Goal: Check status: Check status

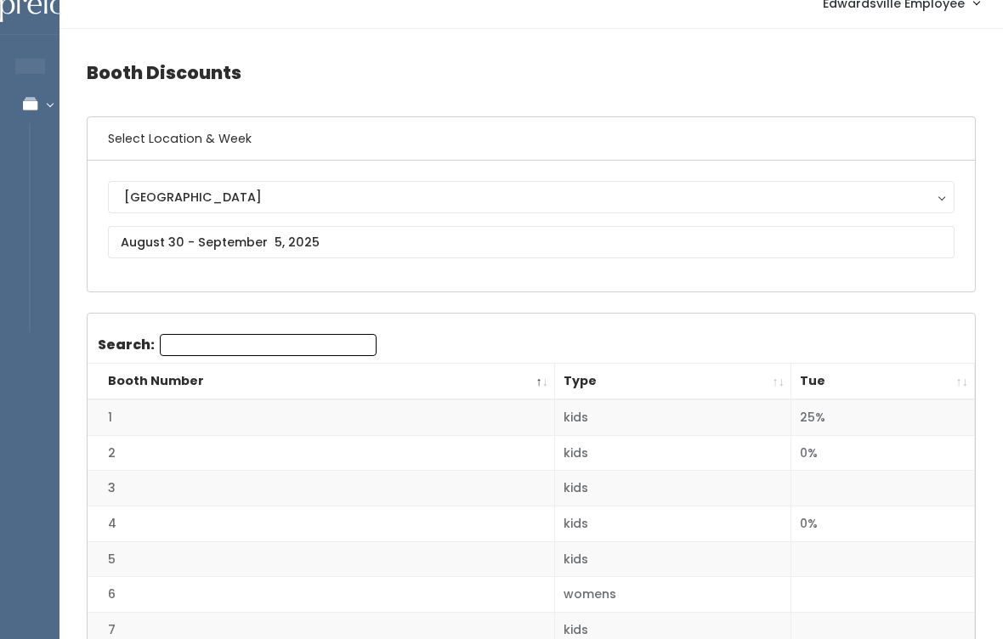
scroll to position [83, 0]
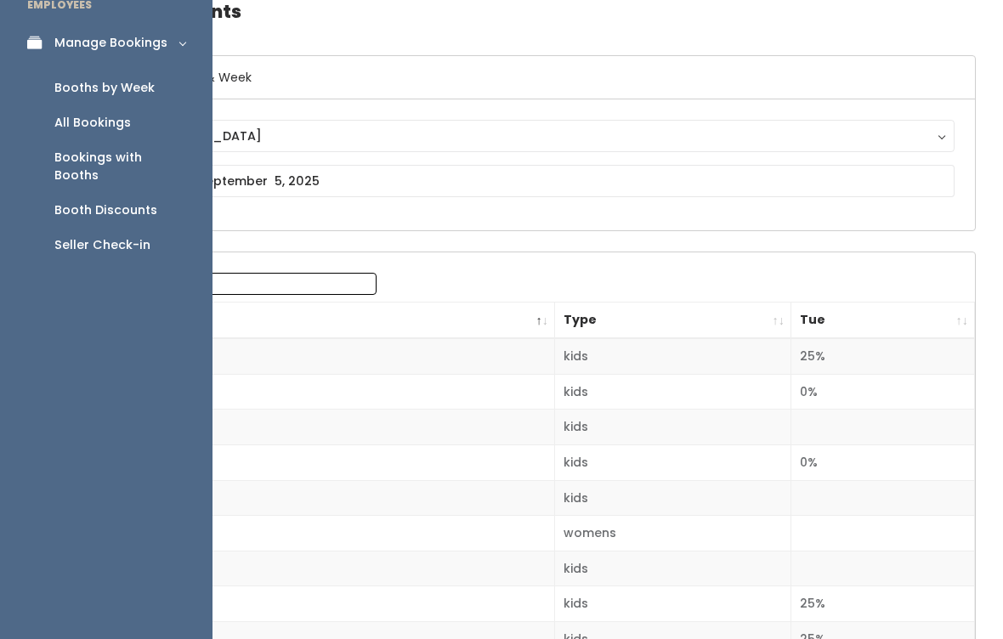
click at [125, 127] on div "All Bookings" at bounding box center [92, 123] width 76 height 18
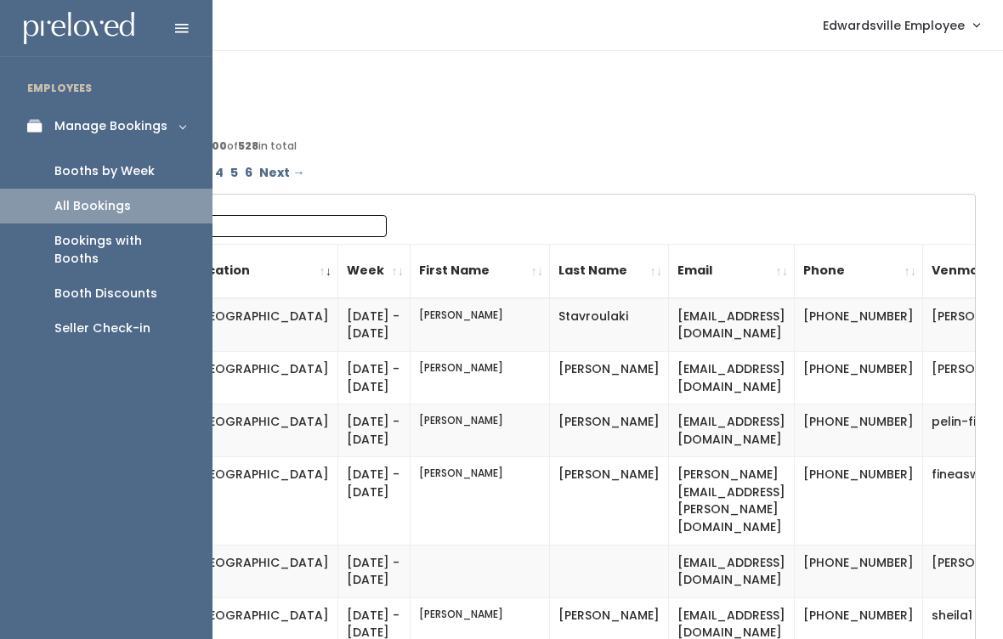
click at [144, 174] on div "Booths by Week" at bounding box center [104, 171] width 100 height 18
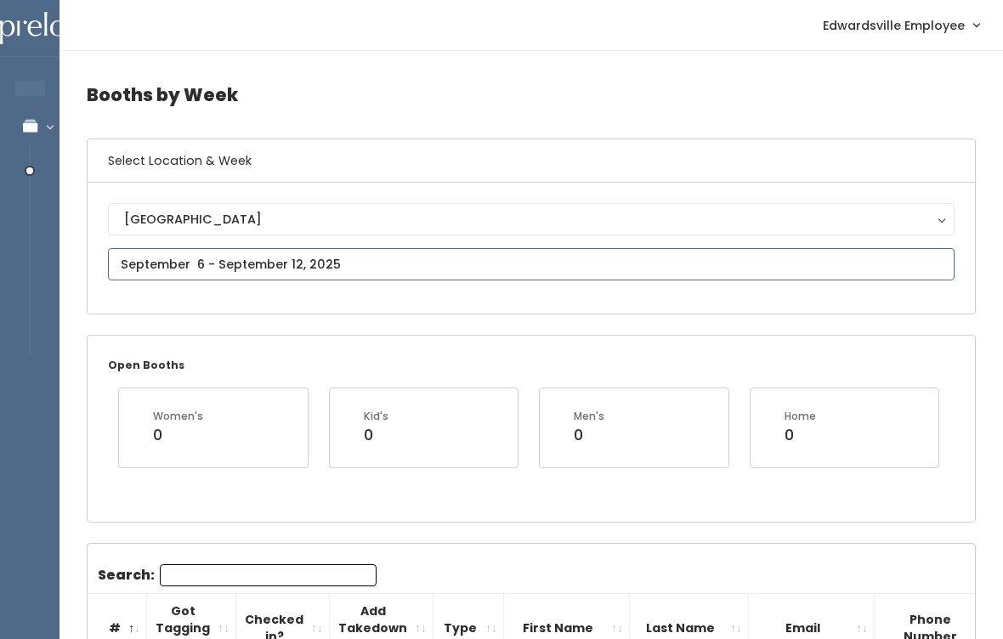
click at [405, 257] on input "text" at bounding box center [531, 264] width 846 height 32
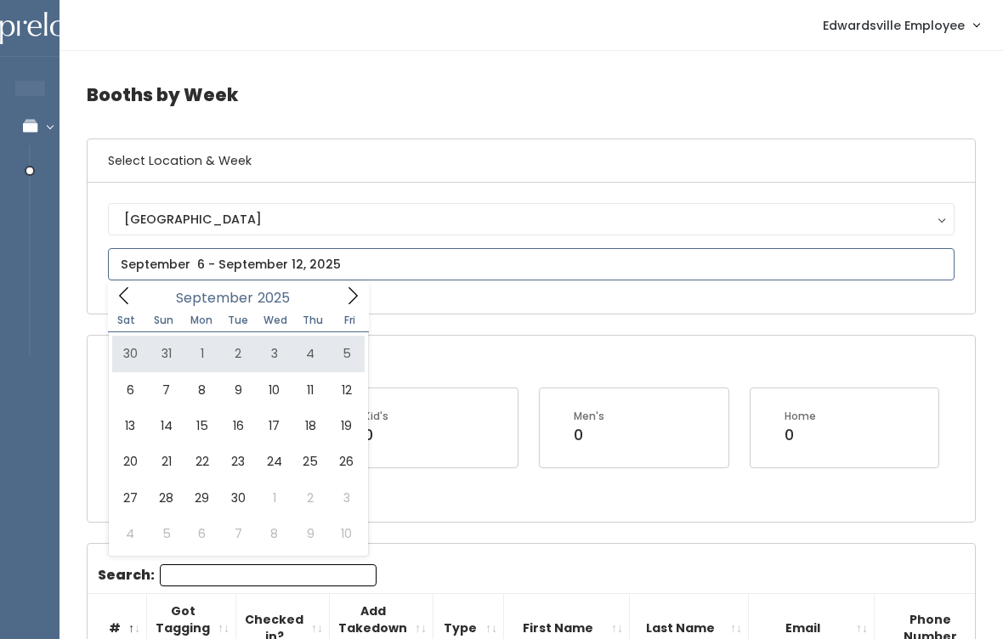
type input "August 30 to September 5"
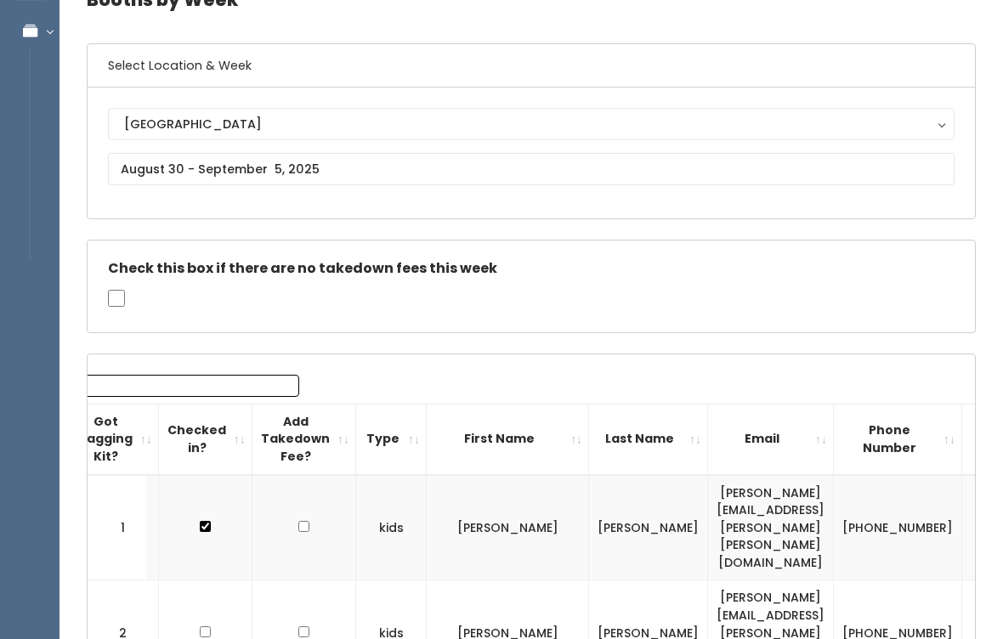
scroll to position [0, 90]
